Goal: Task Accomplishment & Management: Use online tool/utility

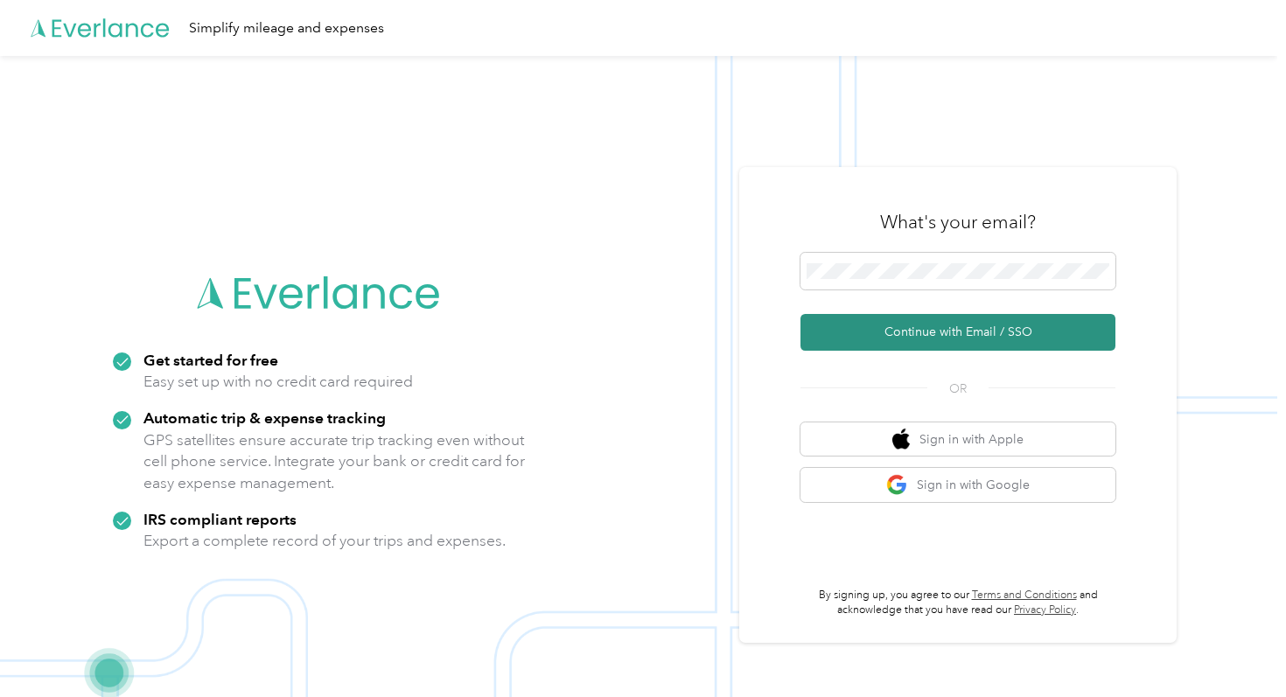
click at [913, 339] on button "Continue with Email / SSO" at bounding box center [957, 332] width 315 height 37
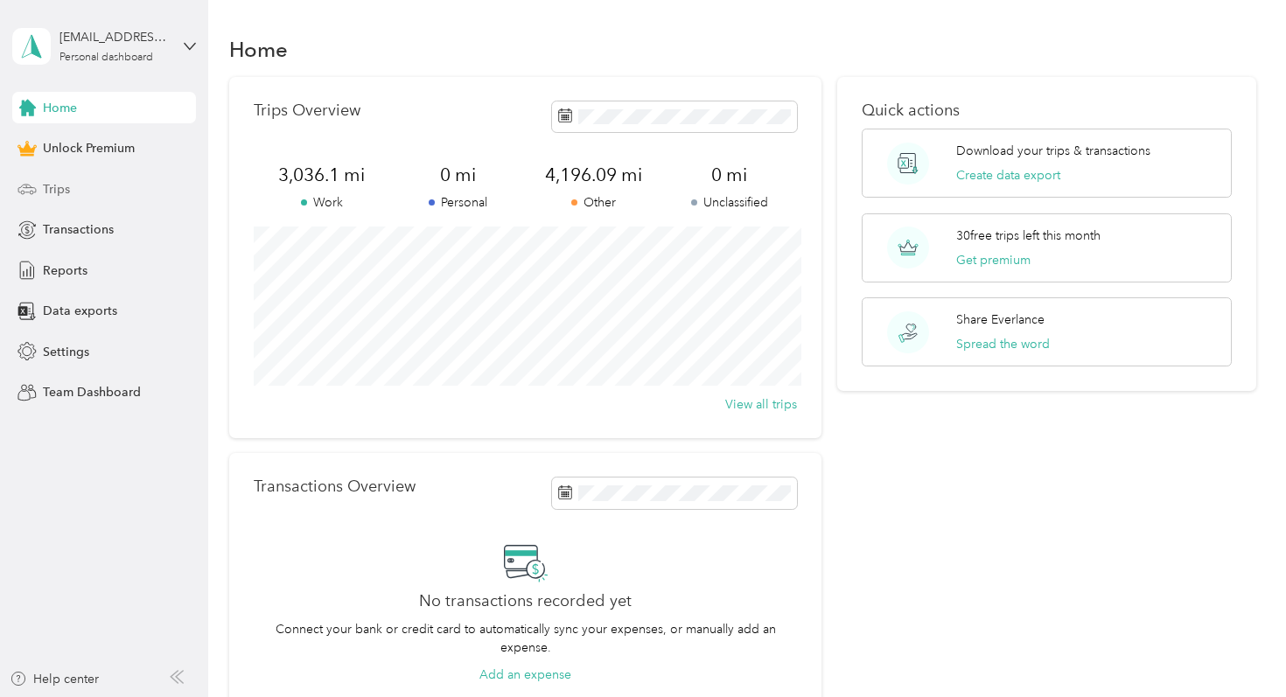
click at [133, 192] on div "Trips" at bounding box center [104, 188] width 184 height 31
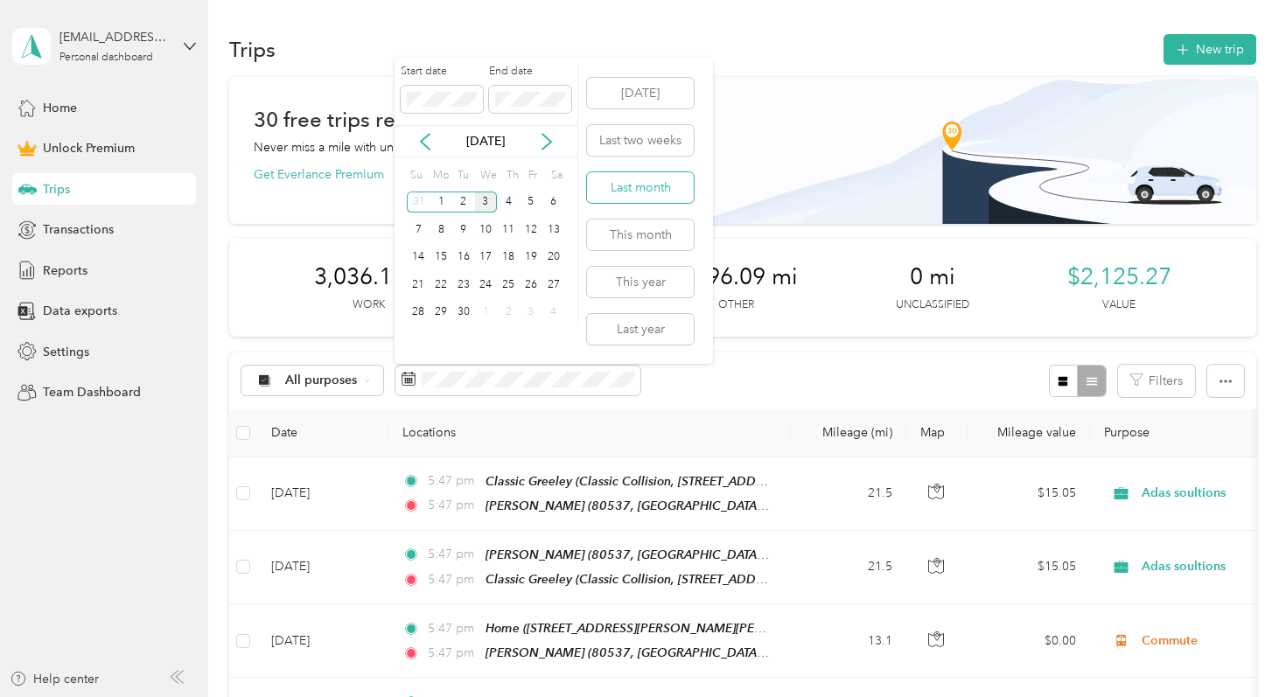
click at [623, 179] on button "Last month" at bounding box center [640, 187] width 107 height 31
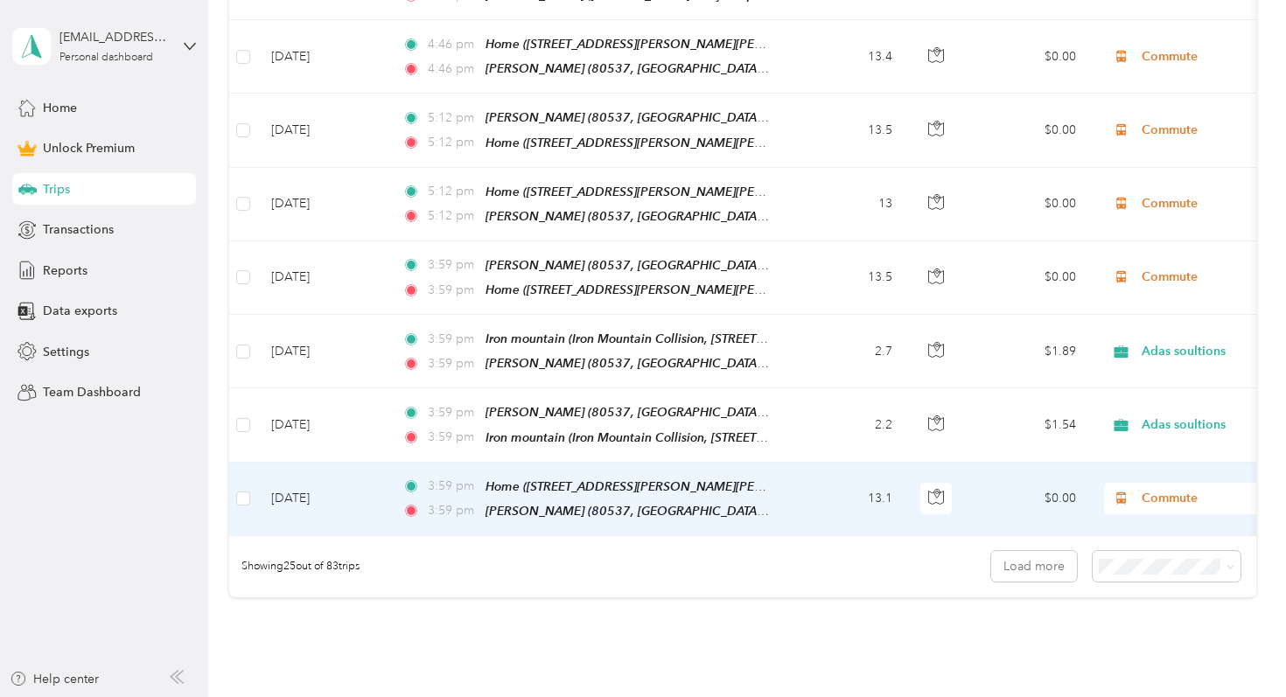
scroll to position [1773, 0]
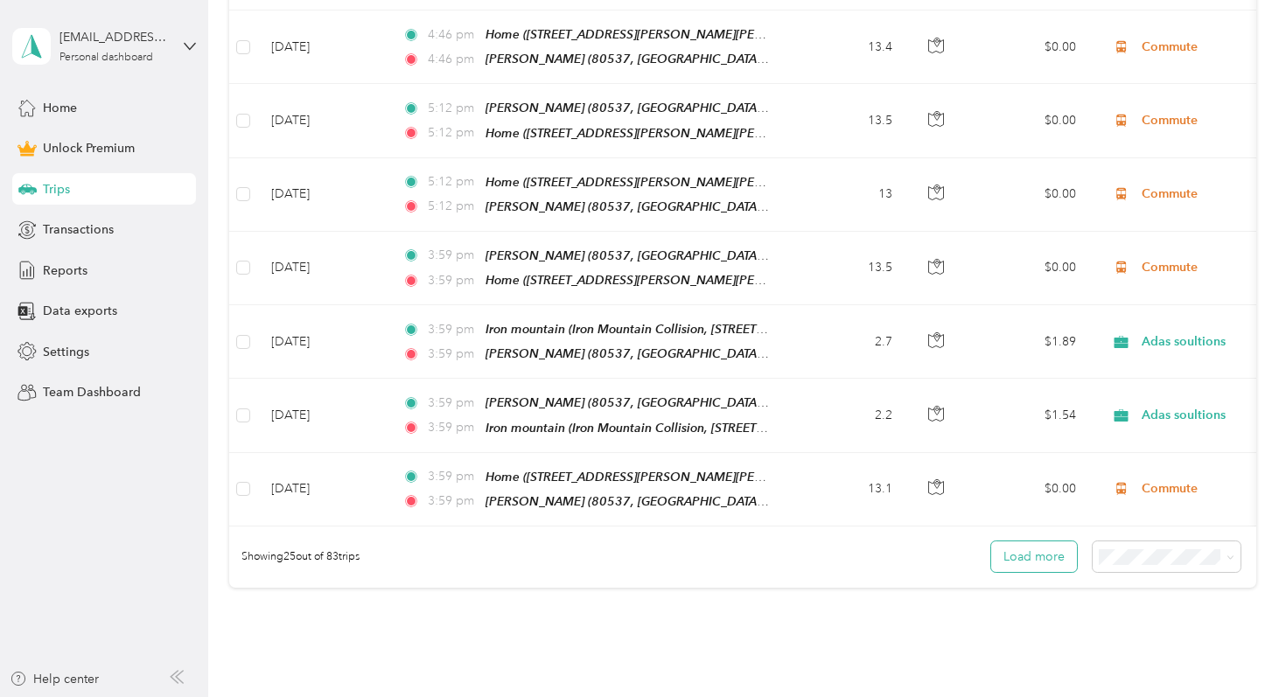
click at [1022, 541] on button "Load more" at bounding box center [1034, 556] width 86 height 31
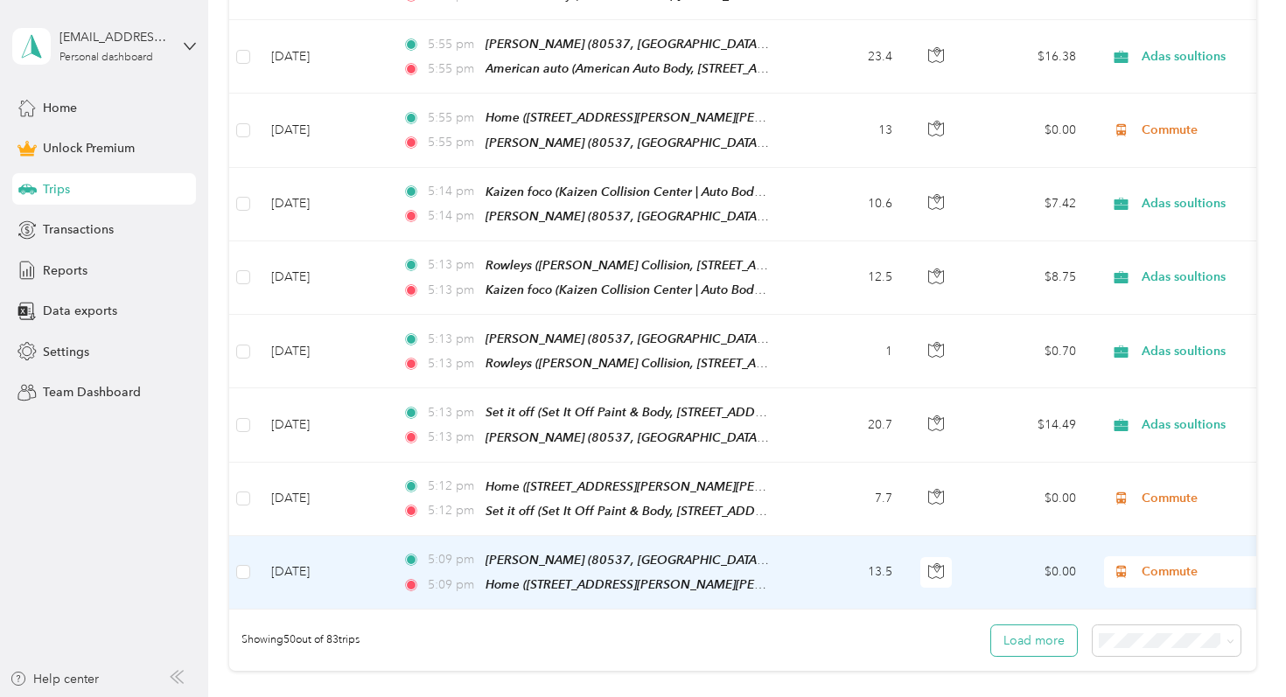
scroll to position [3533, 0]
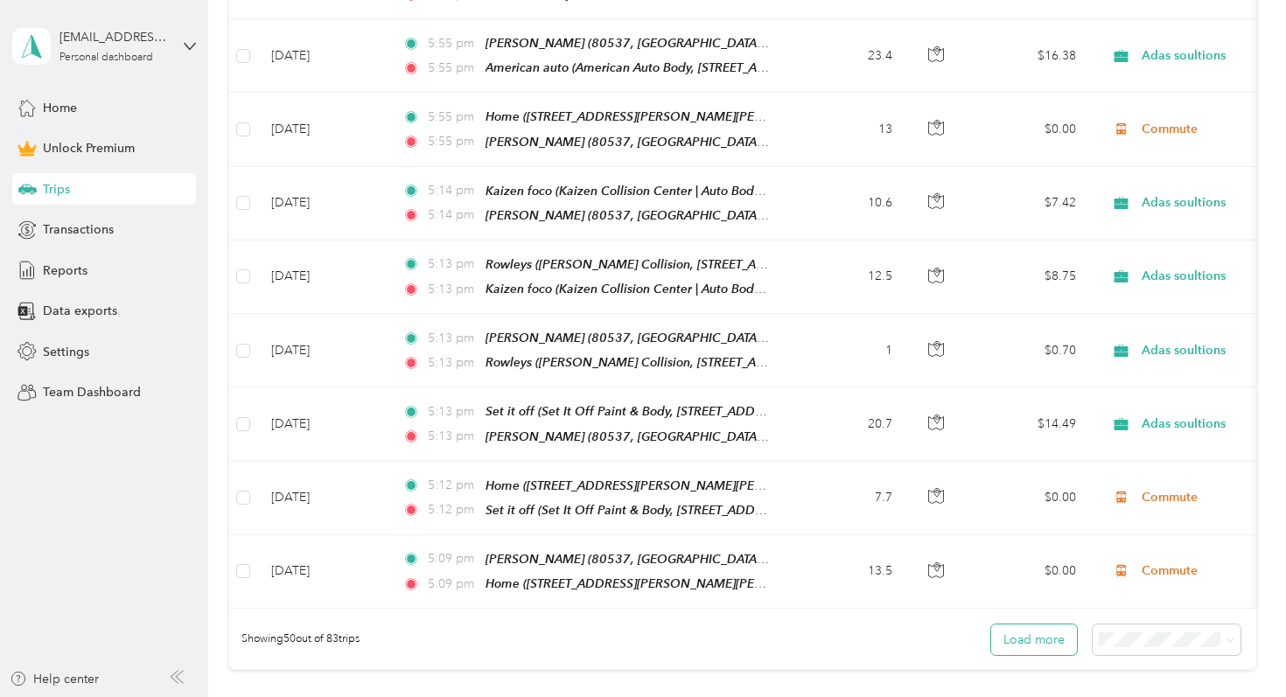
click at [1026, 625] on button "Load more" at bounding box center [1034, 640] width 86 height 31
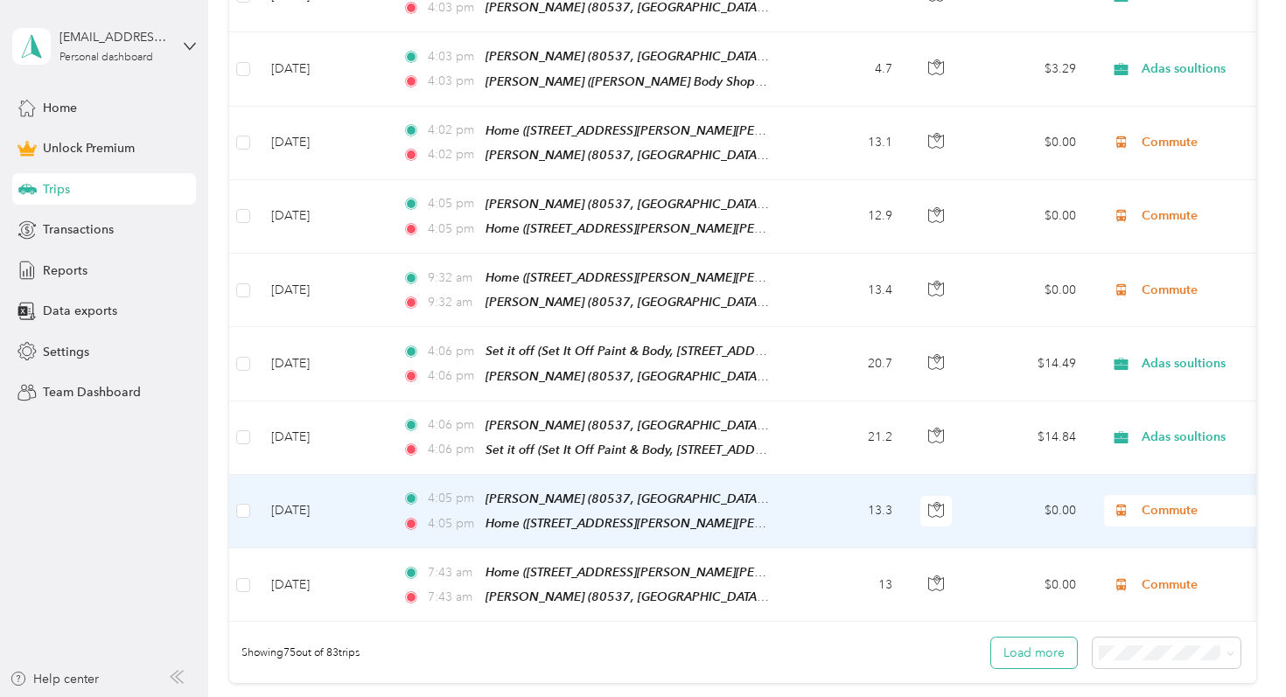
scroll to position [5363, 0]
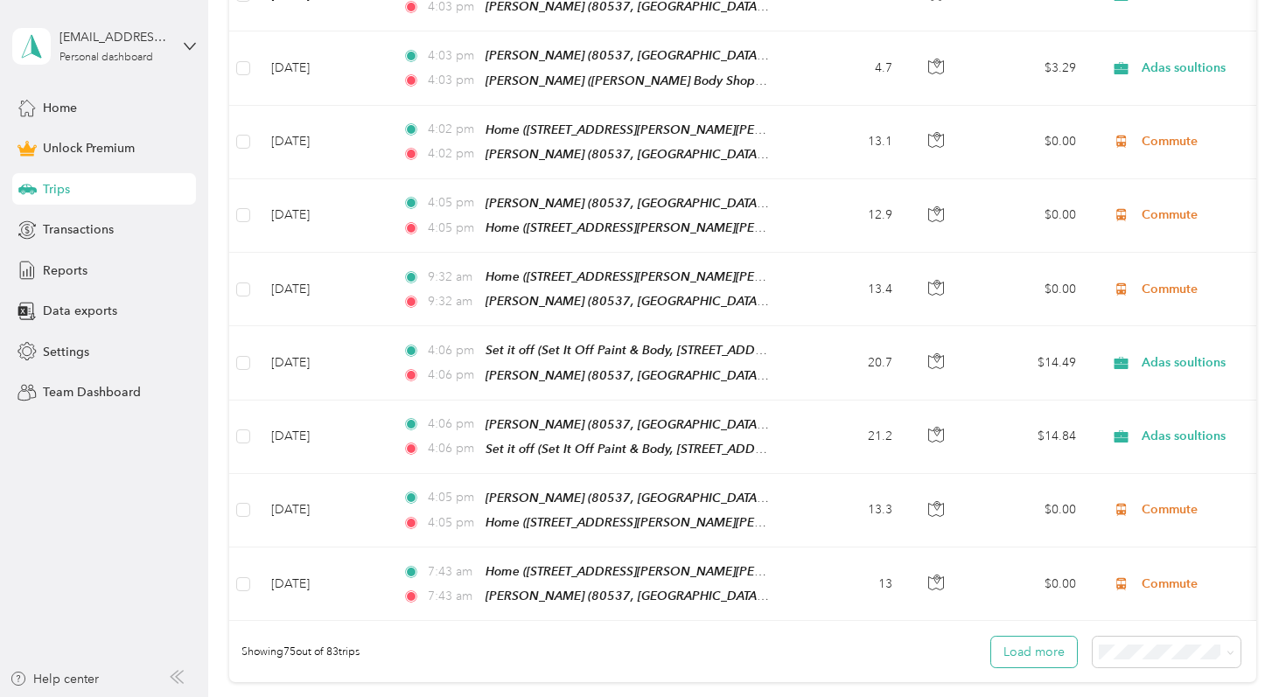
click at [1041, 637] on button "Load more" at bounding box center [1034, 652] width 86 height 31
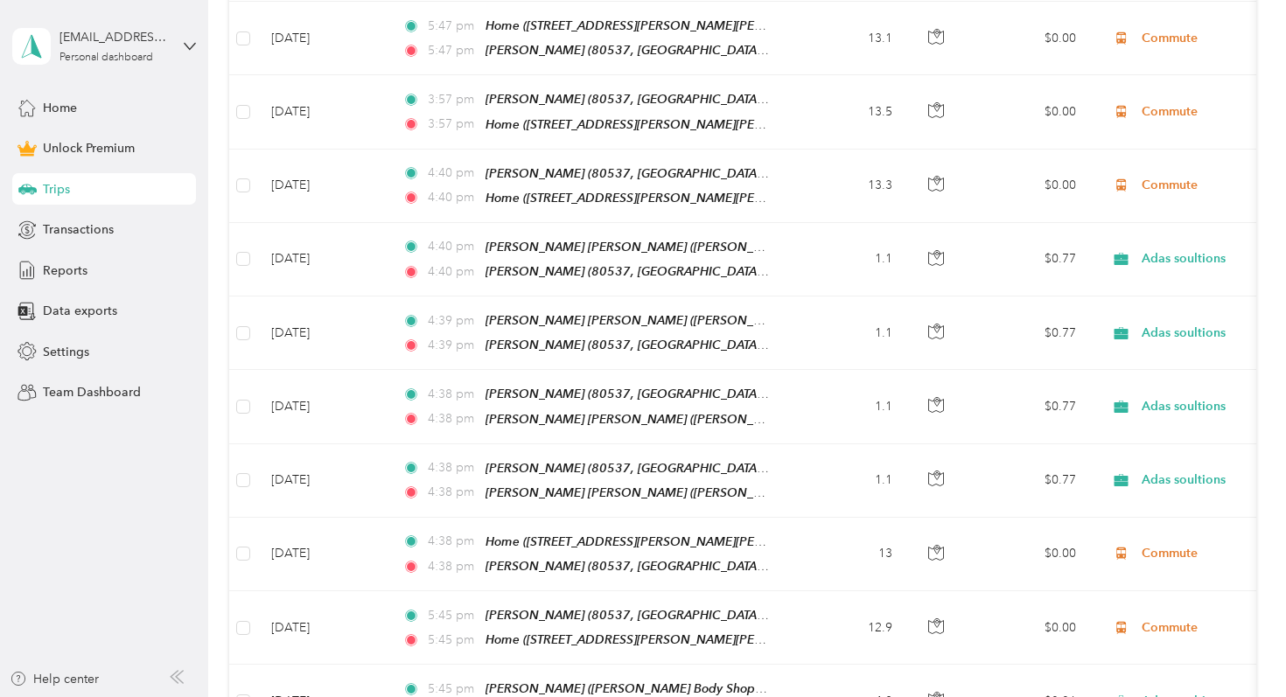
scroll to position [0, 0]
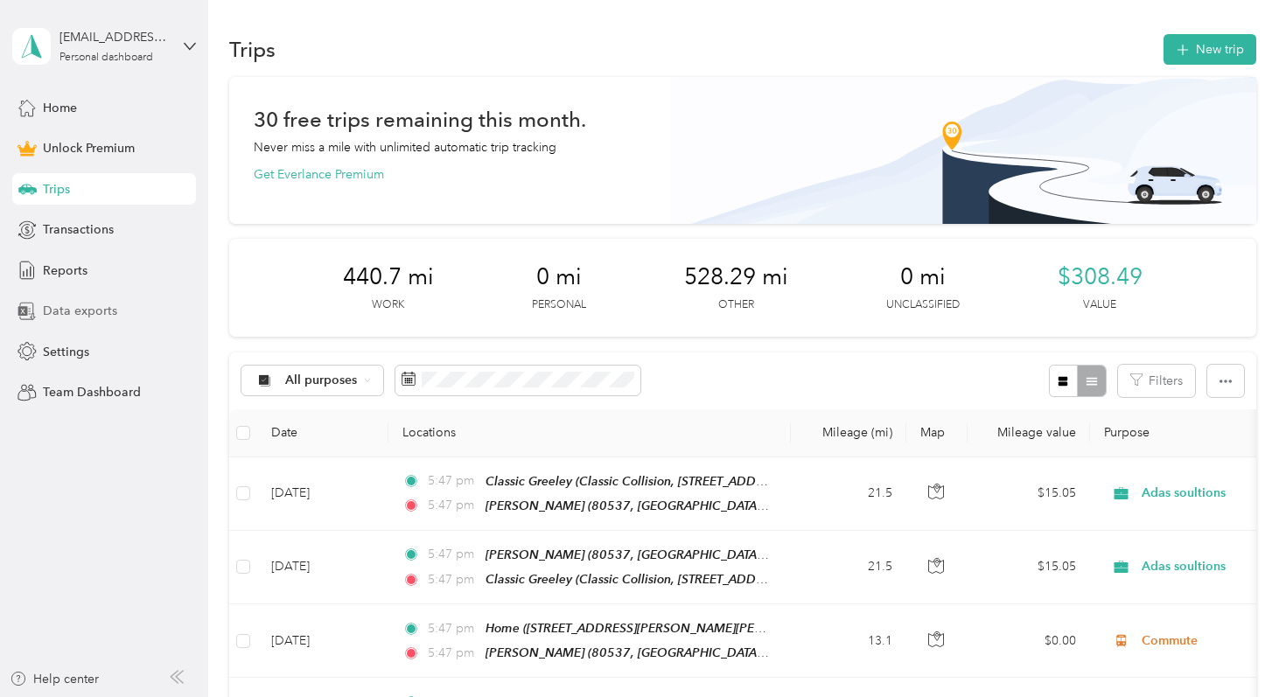
click at [71, 299] on div "Data exports" at bounding box center [104, 311] width 184 height 31
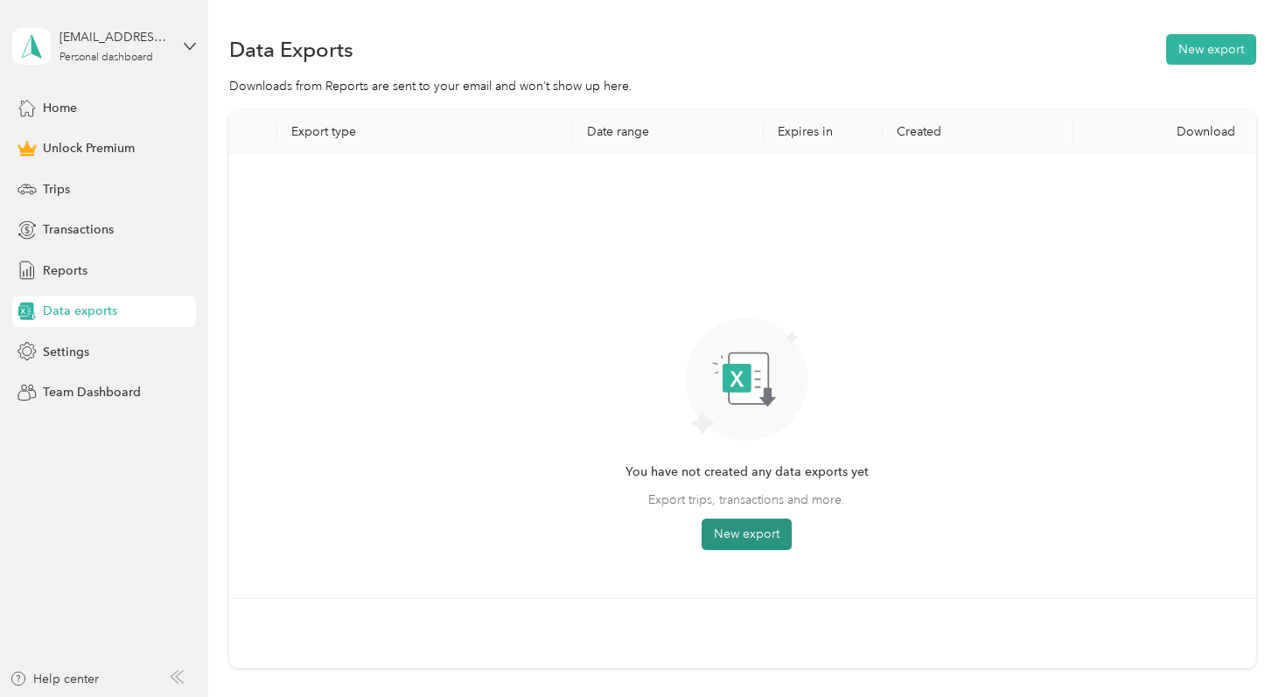
click at [737, 527] on button "New export" at bounding box center [747, 534] width 90 height 31
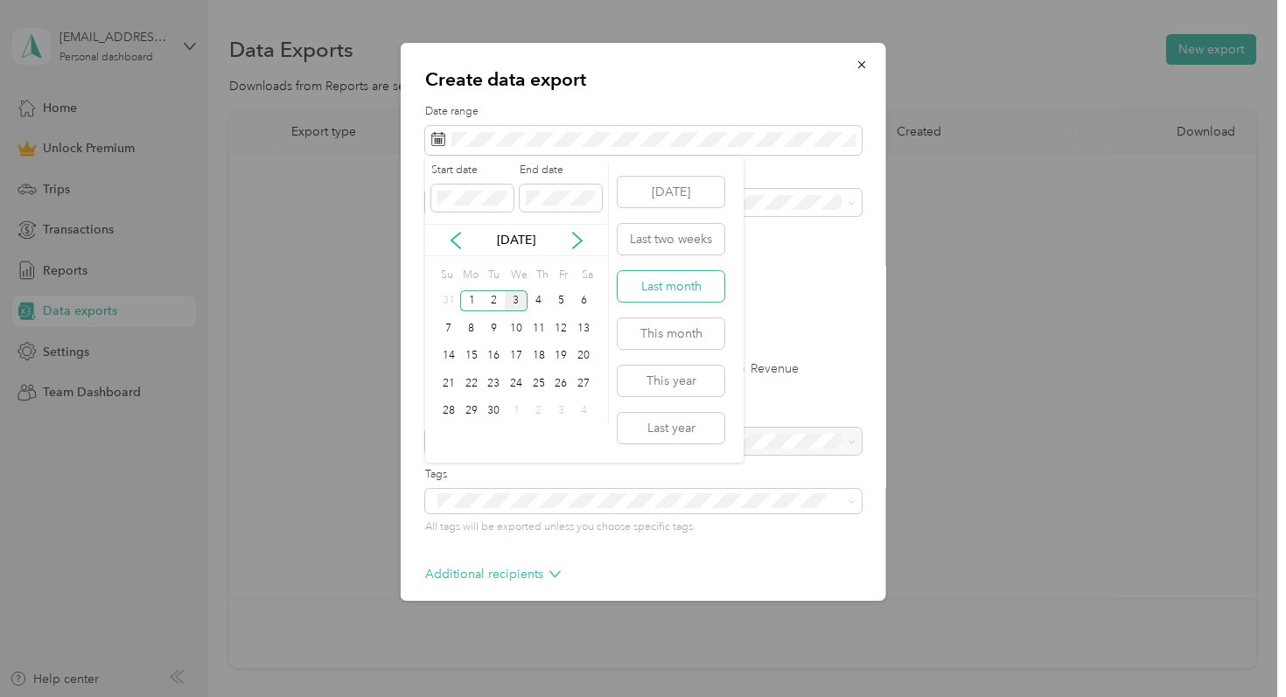
click at [656, 278] on button "Last month" at bounding box center [671, 286] width 107 height 31
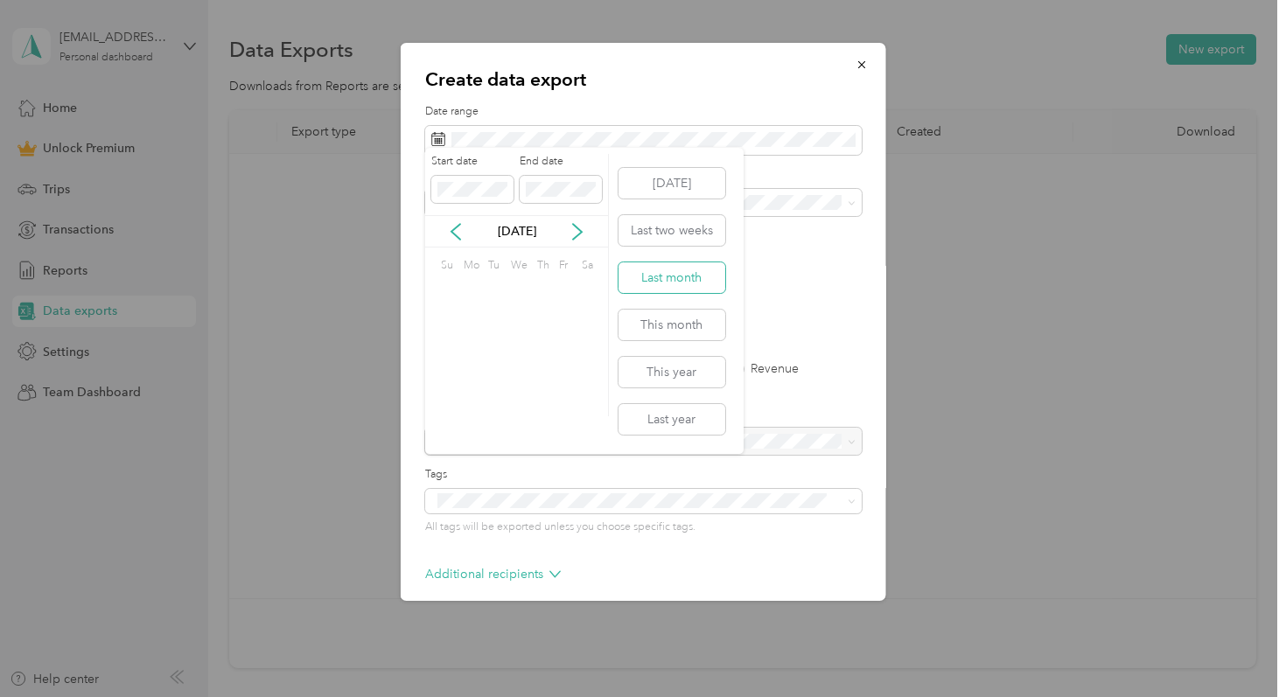
scroll to position [78, 0]
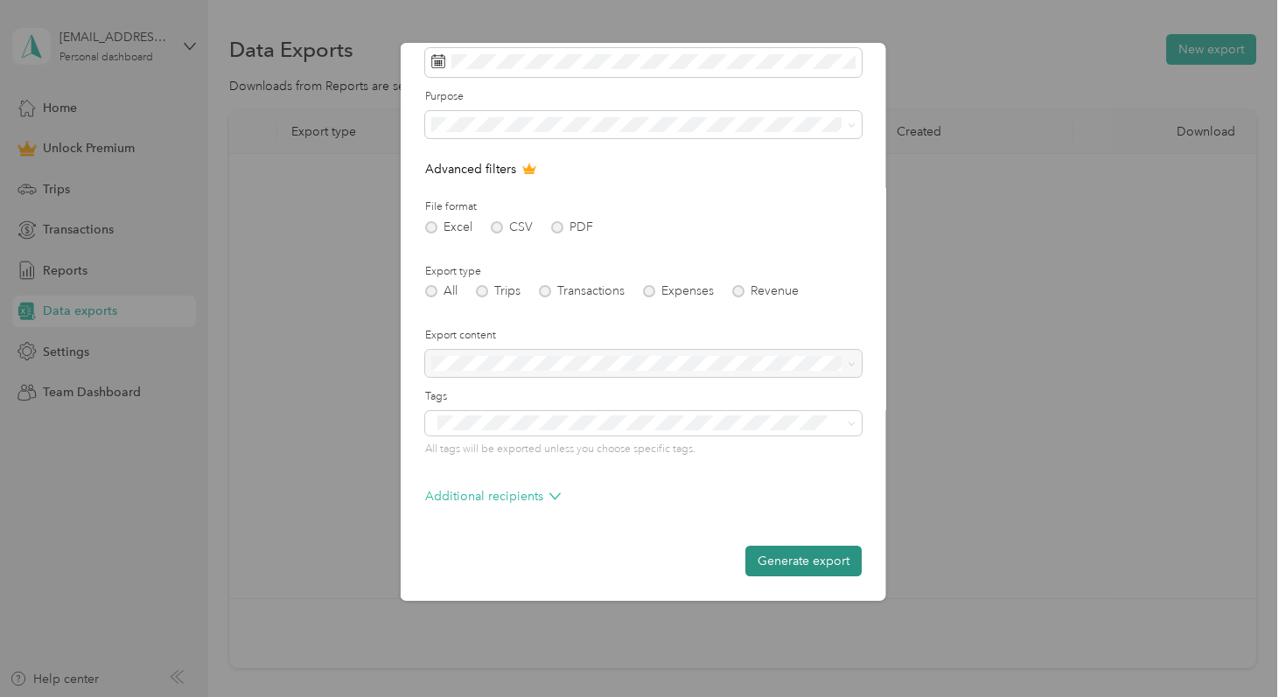
click at [777, 559] on button "Generate export" at bounding box center [803, 561] width 116 height 31
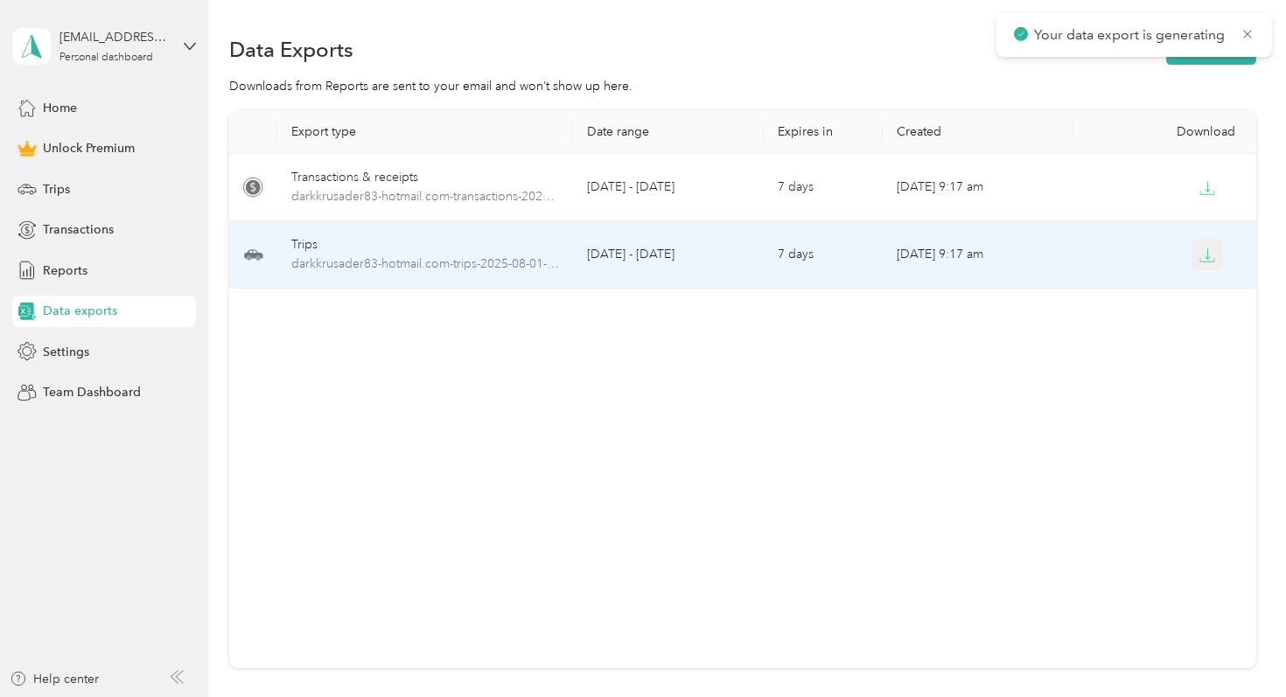
click at [1203, 265] on button "button" at bounding box center [1206, 254] width 31 height 31
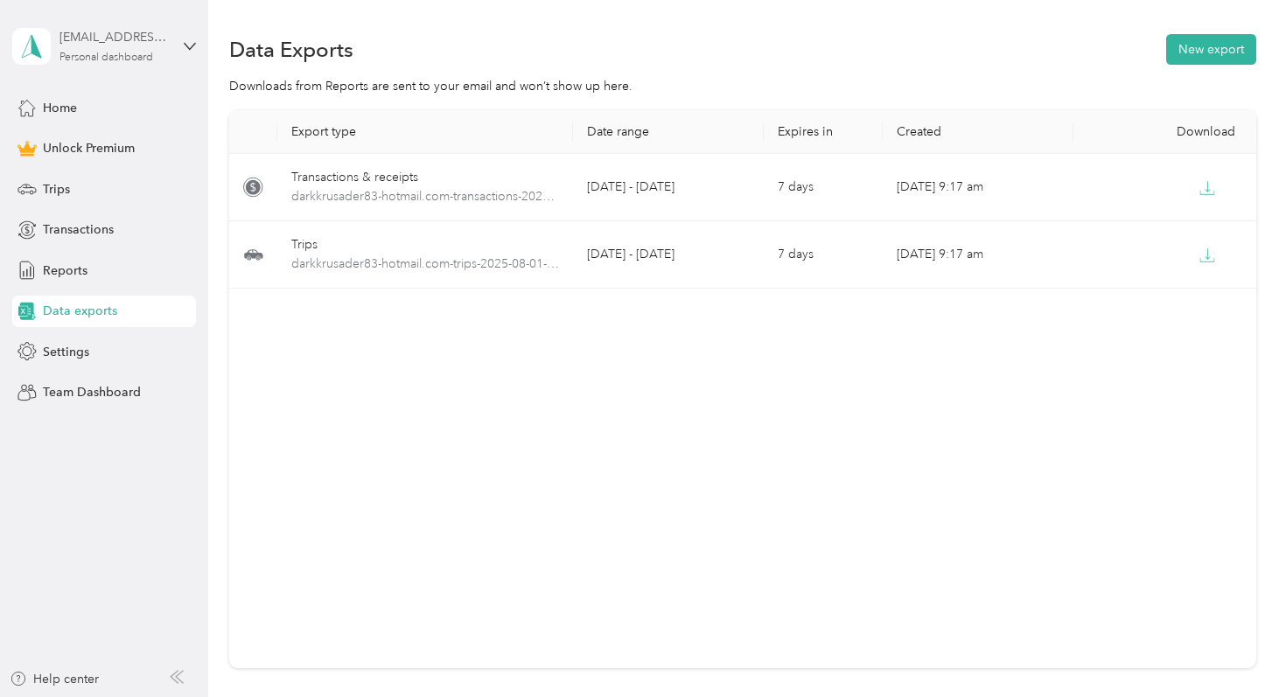
click at [157, 29] on div "[EMAIL_ADDRESS][DOMAIN_NAME]" at bounding box center [113, 37] width 109 height 18
click at [146, 131] on div "Log out" at bounding box center [196, 138] width 344 height 31
